Goal: Check status: Check status

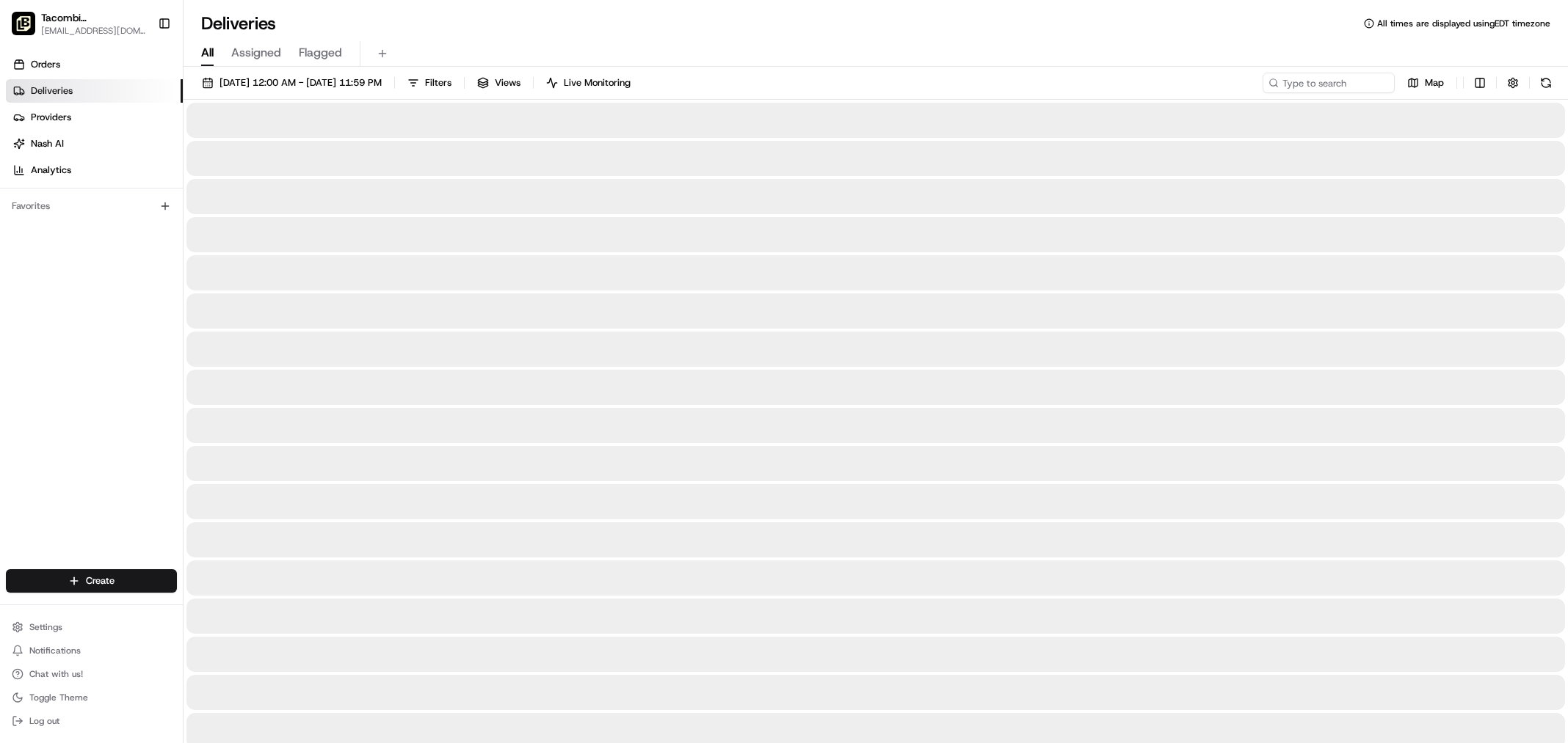
click at [208, 49] on span "All" at bounding box center [207, 53] width 12 height 18
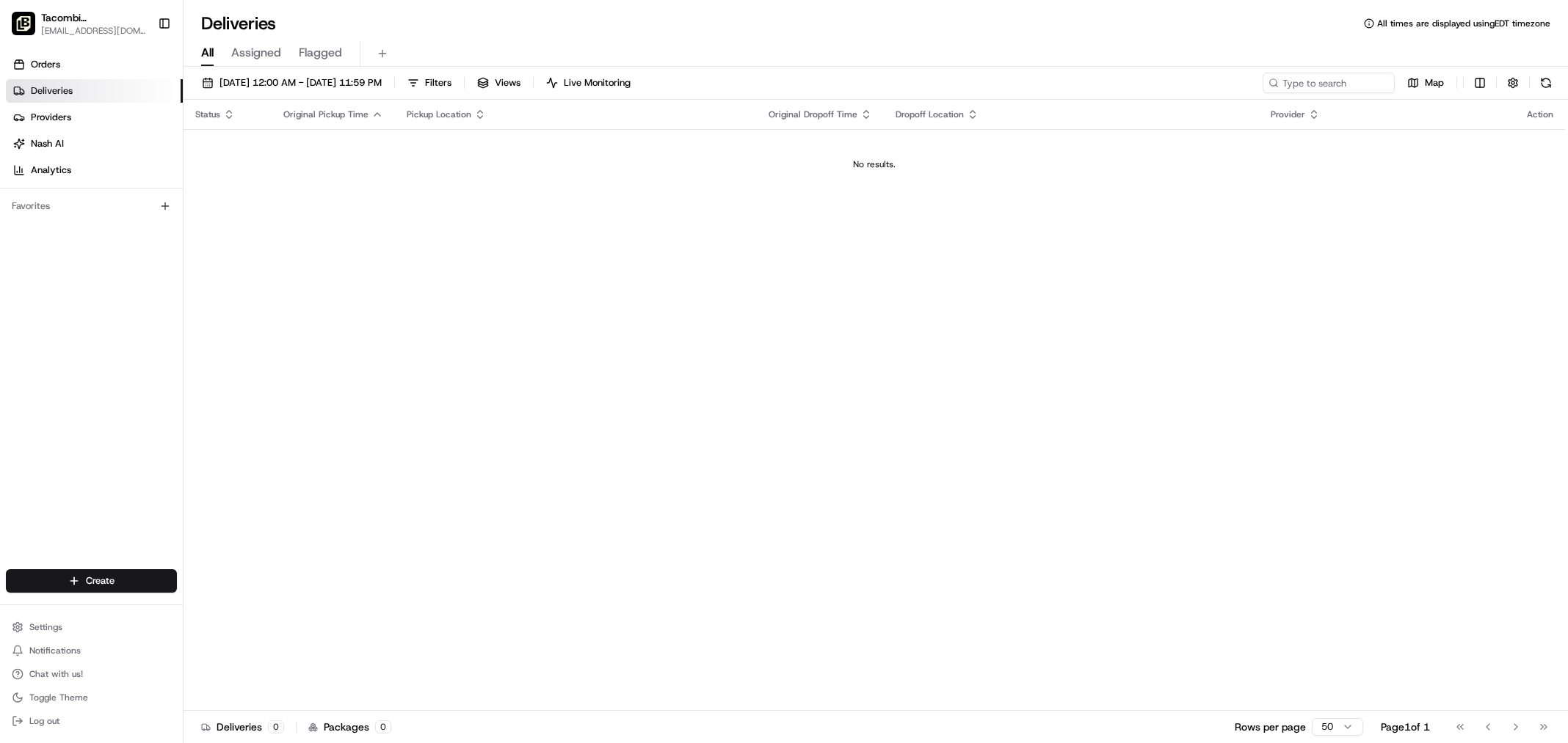
click at [264, 58] on span "Assigned" at bounding box center [256, 53] width 50 height 18
click at [224, 67] on div "[DATE] 12:00 AM - [DATE] 11:59 PM Filters ( 1 ) Views Live Monitoring Map Statu…" at bounding box center [875, 406] width 1384 height 679
click at [218, 59] on div "All Assigned Flagged" at bounding box center [875, 53] width 1384 height 25
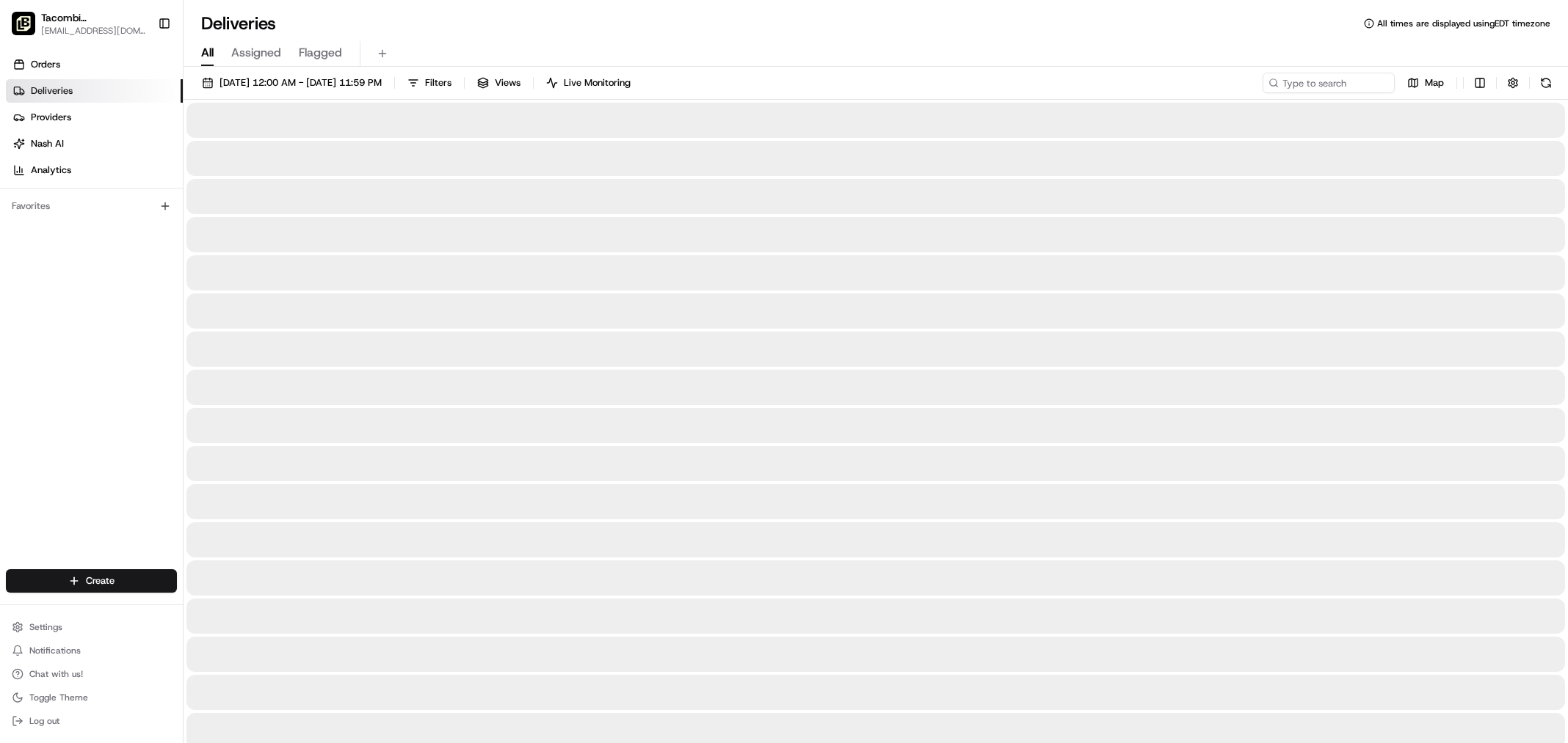
drag, startPoint x: 207, startPoint y: 53, endPoint x: 247, endPoint y: 70, distance: 43.5
click at [207, 53] on span "All" at bounding box center [207, 53] width 12 height 18
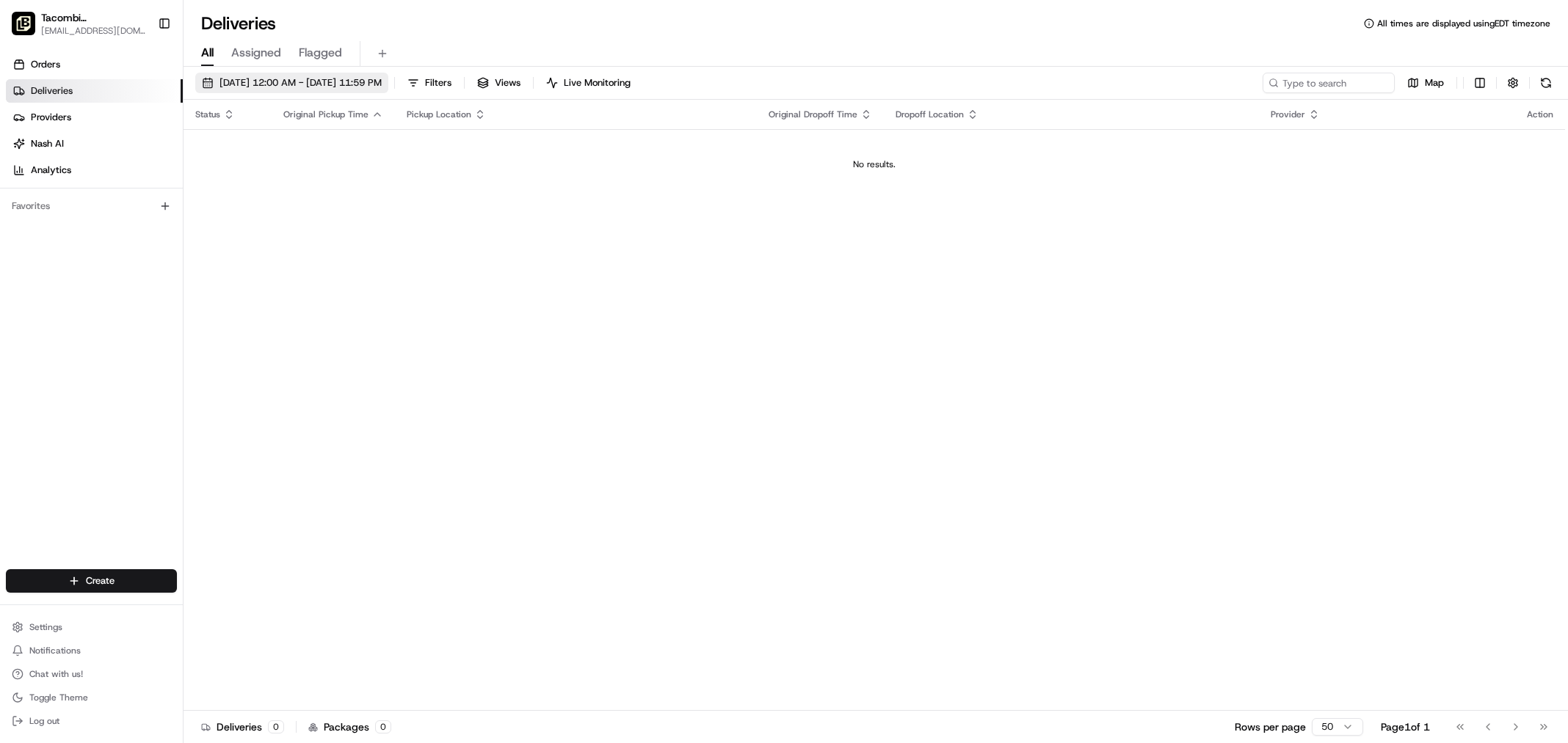
click at [254, 77] on span "[DATE] 12:00 AM - [DATE] 11:59 PM" at bounding box center [300, 82] width 162 height 13
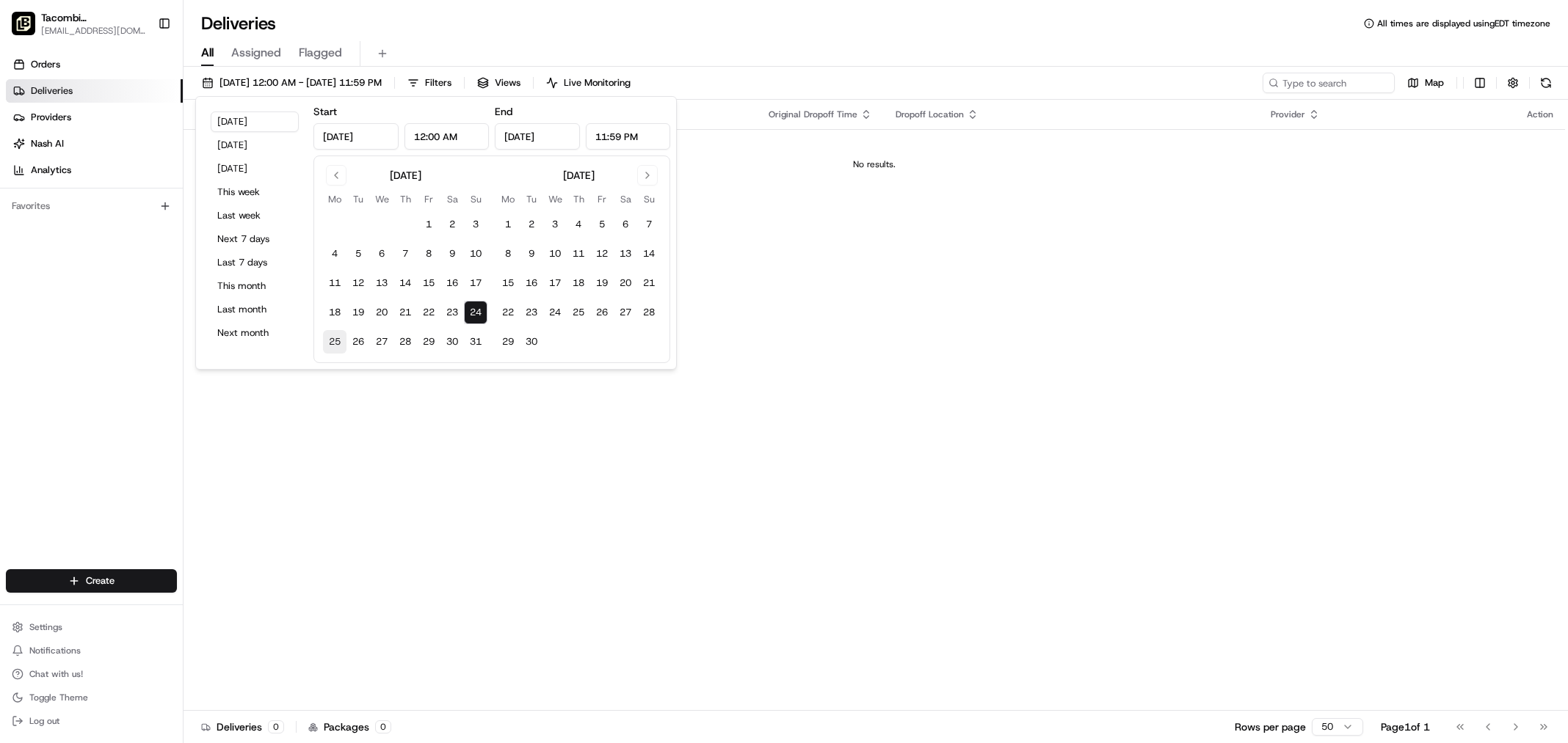
click at [334, 347] on button "25" at bounding box center [334, 341] width 24 height 24
type input "[DATE]"
click at [359, 344] on button "26" at bounding box center [358, 341] width 24 height 24
type input "[DATE]"
click at [379, 342] on button "27" at bounding box center [382, 341] width 24 height 24
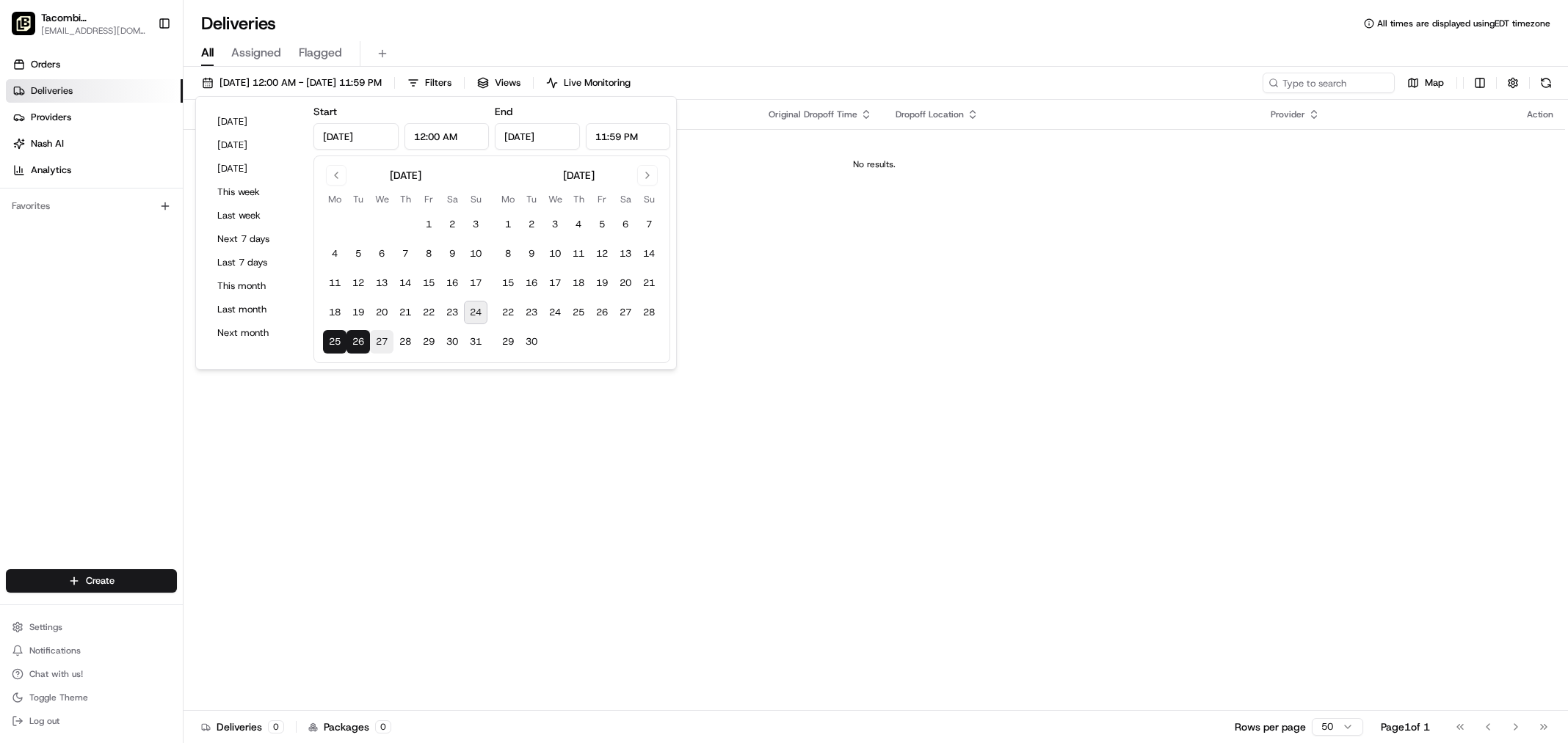
type input "[DATE]"
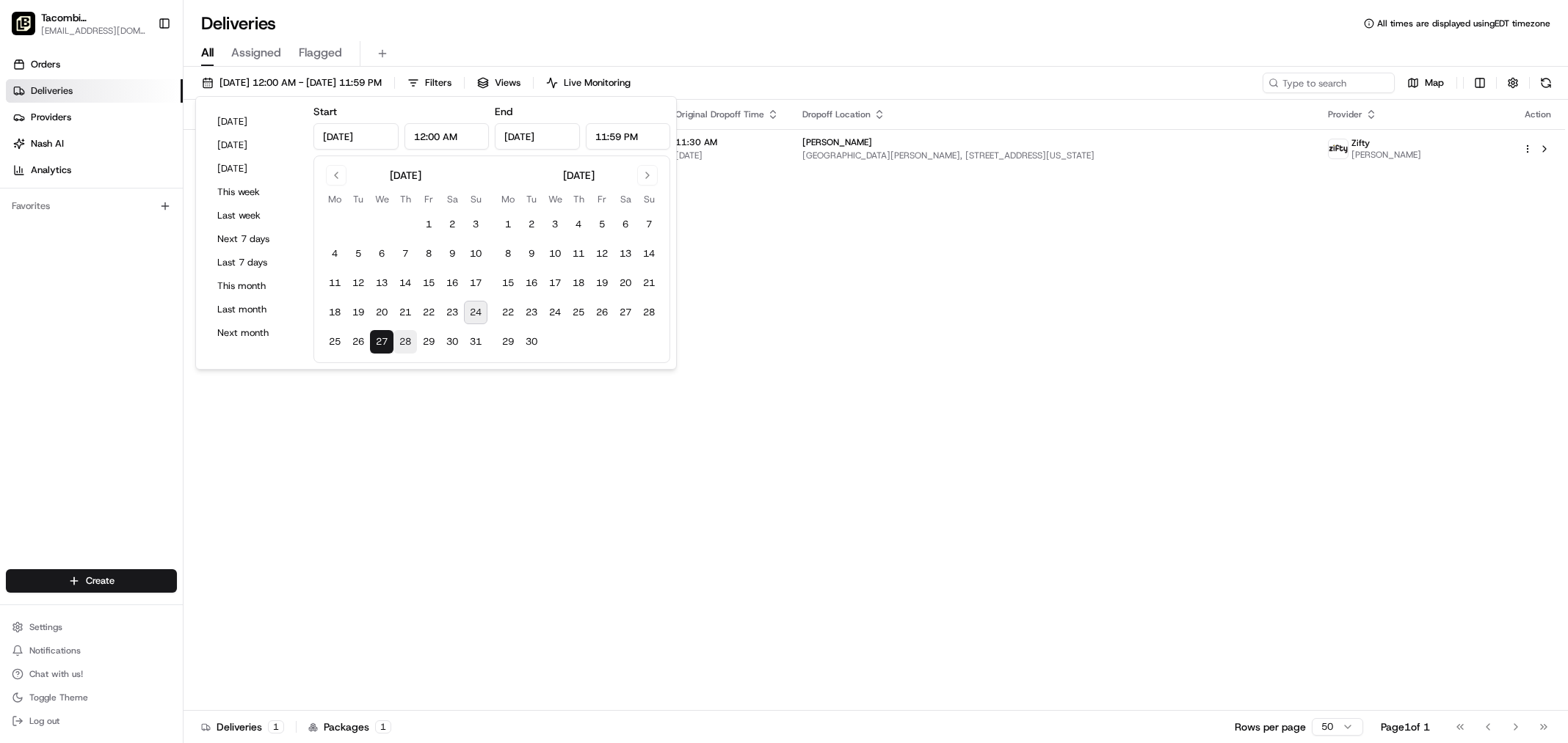
click at [399, 343] on button "28" at bounding box center [404, 341] width 24 height 24
click at [379, 344] on button "27" at bounding box center [382, 341] width 24 height 24
type input "[DATE]"
click at [393, 344] on button "27" at bounding box center [382, 341] width 24 height 24
click at [399, 344] on button "28" at bounding box center [404, 341] width 24 height 24
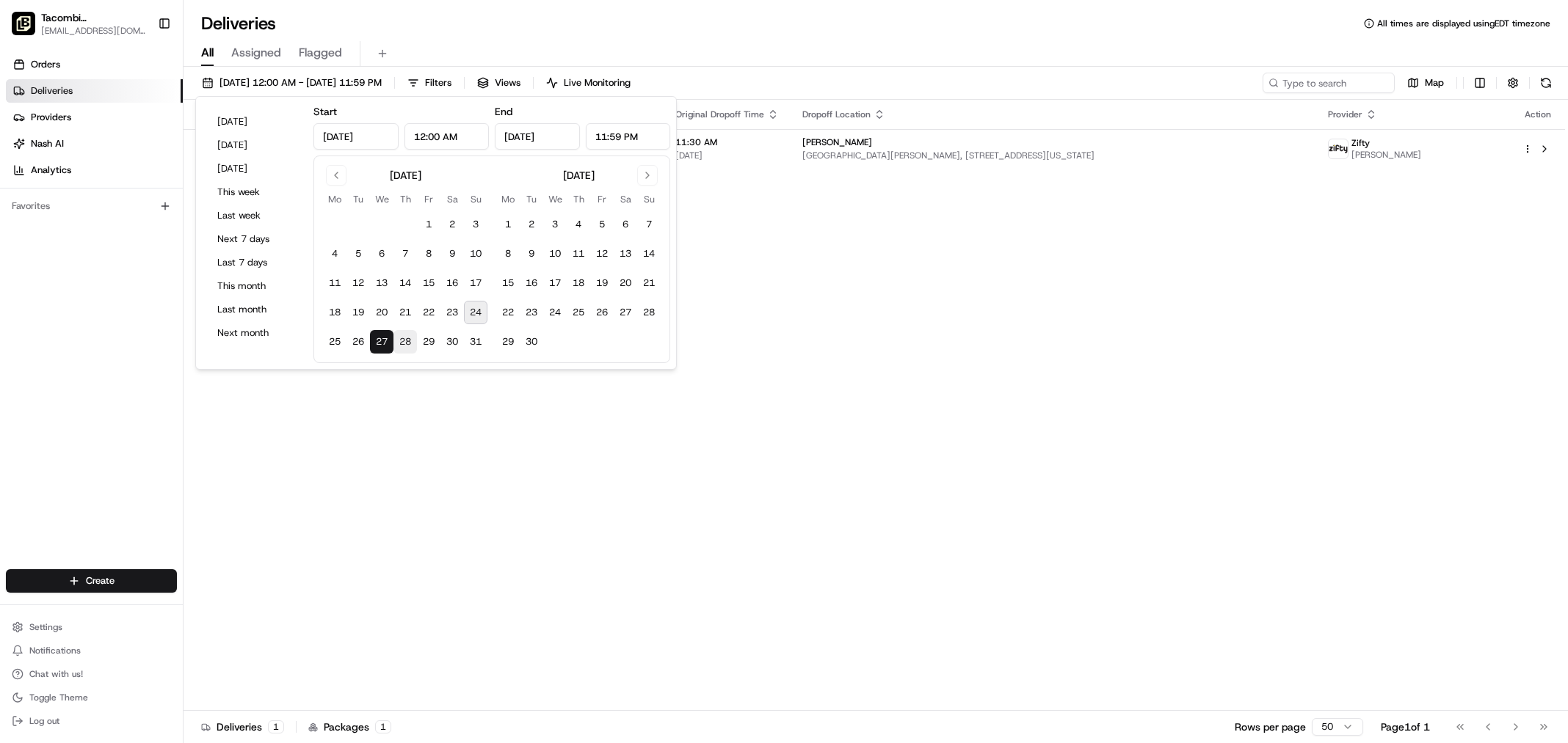
type input "[DATE]"
drag, startPoint x: 1070, startPoint y: 238, endPoint x: 1002, endPoint y: 217, distance: 71.2
click at [1067, 238] on div "Status Original Pickup Time Pickup Location Original Dropoff Time Dropoff Locat…" at bounding box center [875, 405] width 1382 height 611
